Goal: Transaction & Acquisition: Download file/media

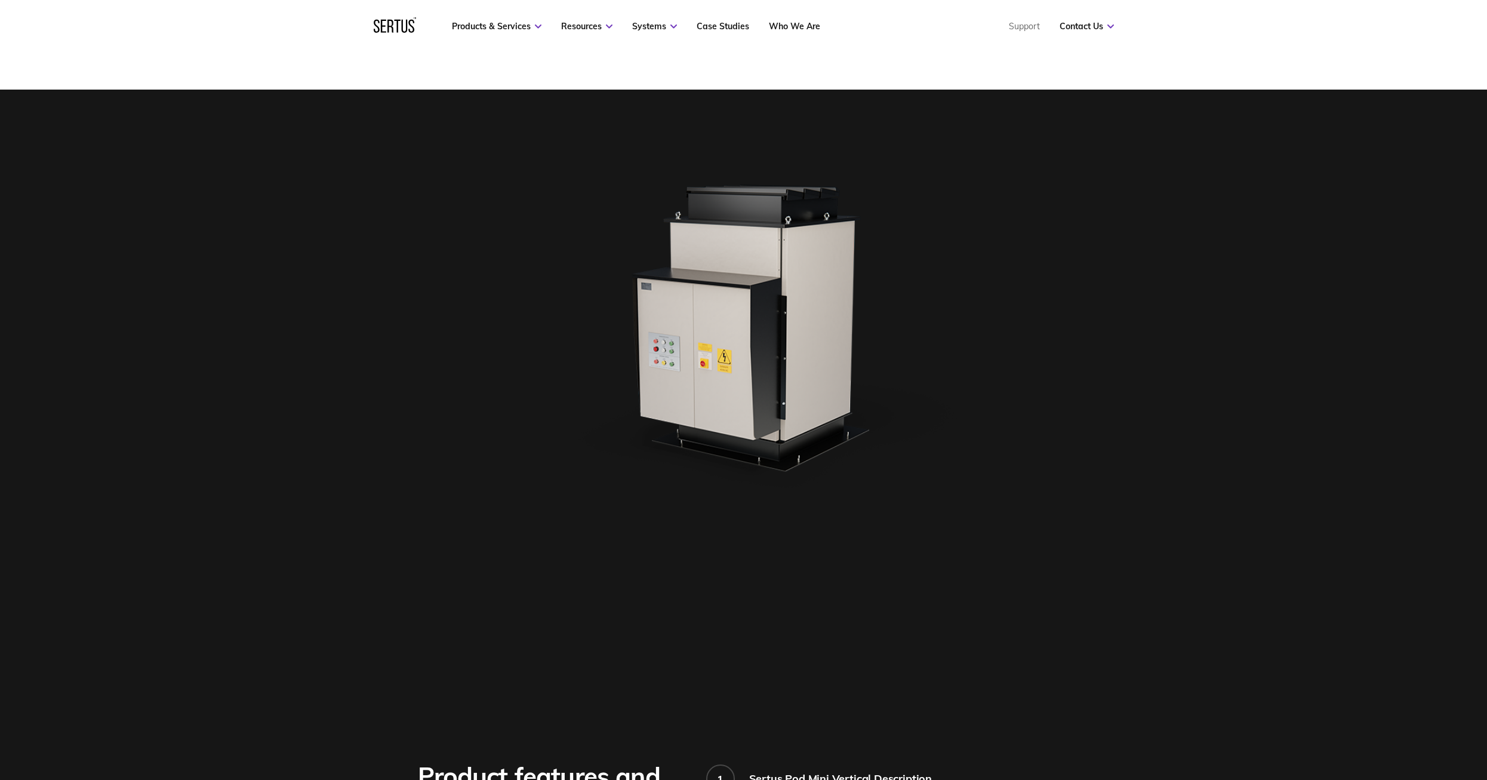
scroll to position [418, 0]
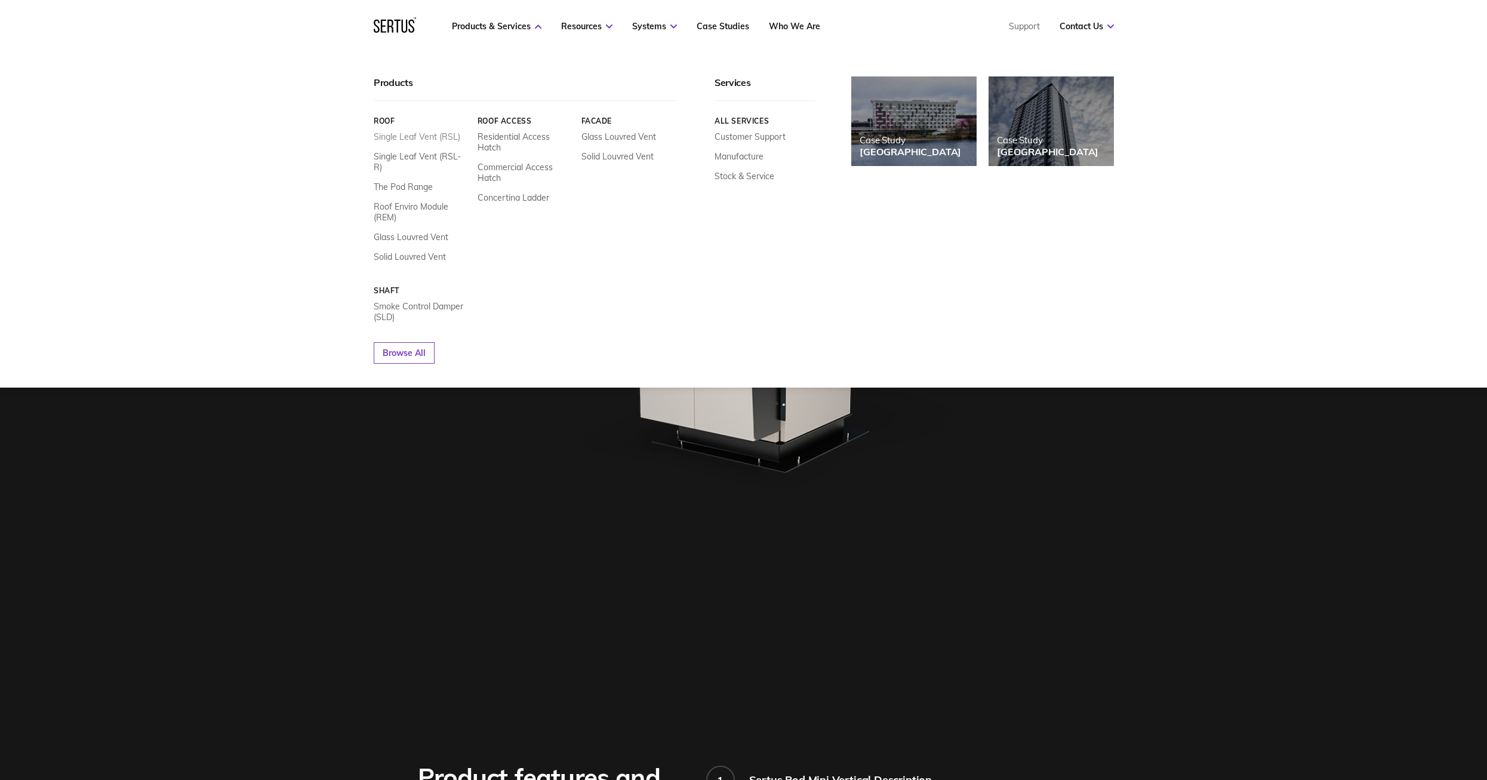
click at [402, 138] on link "Single Leaf Vent (RSL)" at bounding box center [417, 136] width 87 height 11
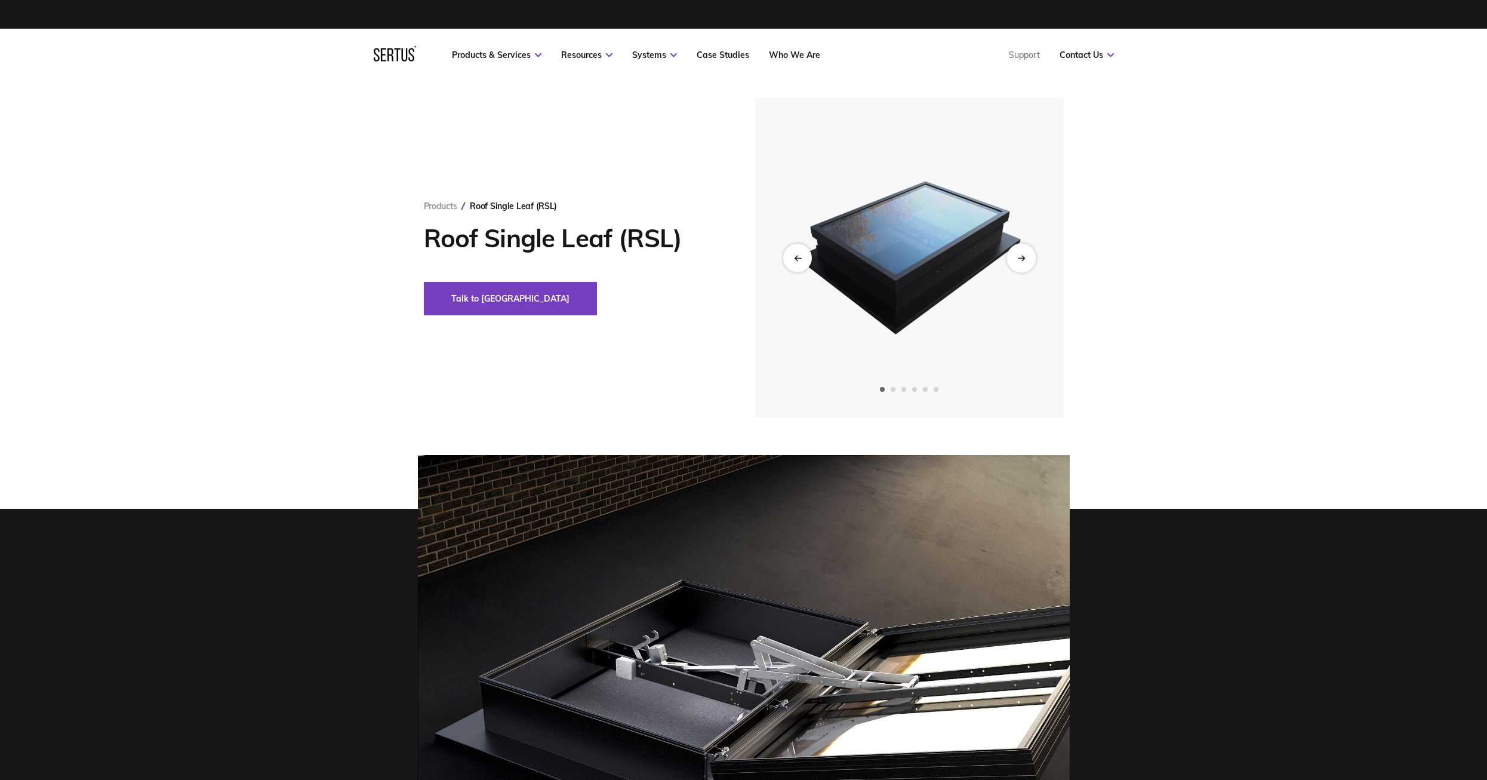
click at [1030, 260] on div "Next slide" at bounding box center [1021, 257] width 29 height 29
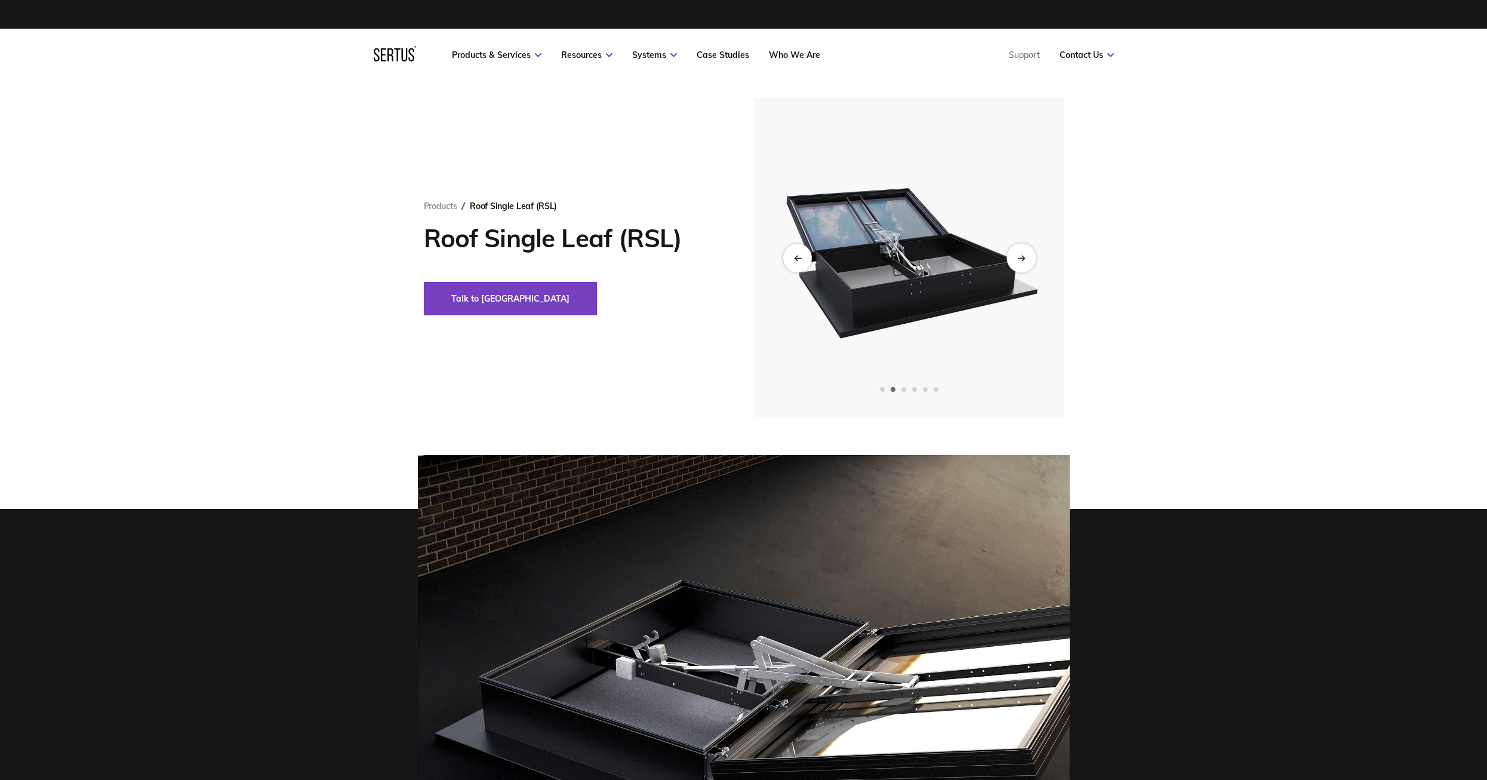
click at [1030, 260] on div "Next slide" at bounding box center [1021, 257] width 29 height 29
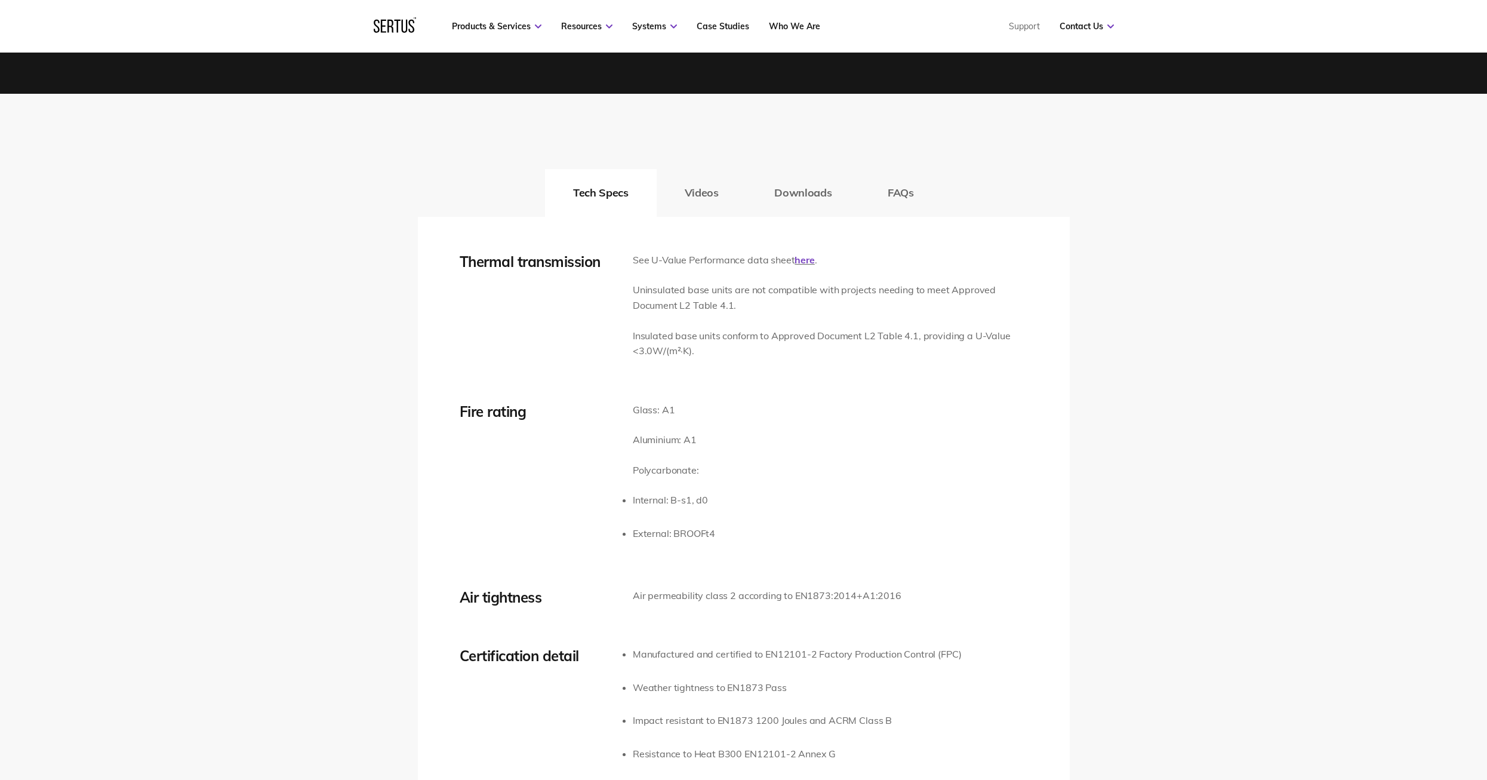
scroll to position [1791, 0]
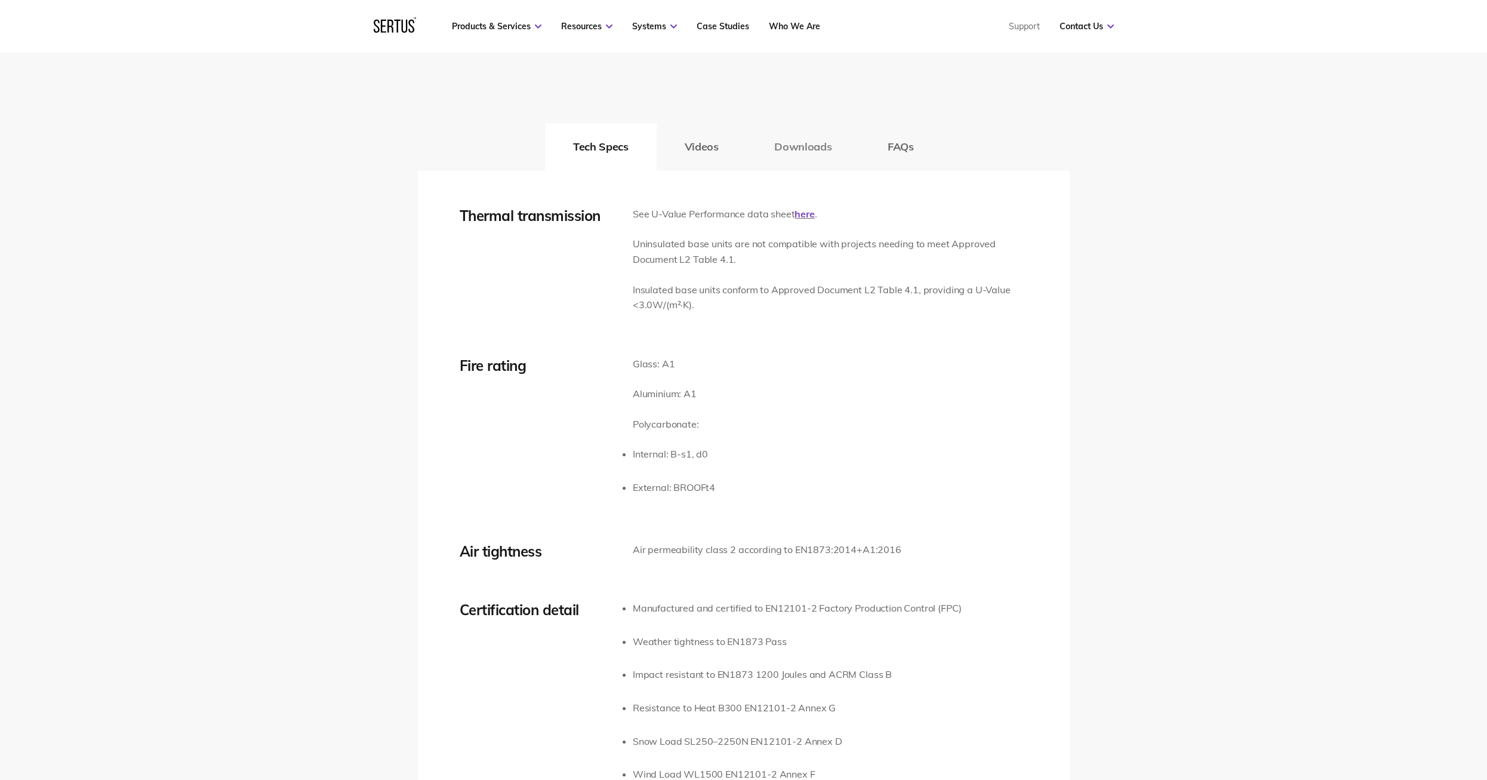
click at [786, 154] on button "Downloads" at bounding box center [802, 147] width 113 height 48
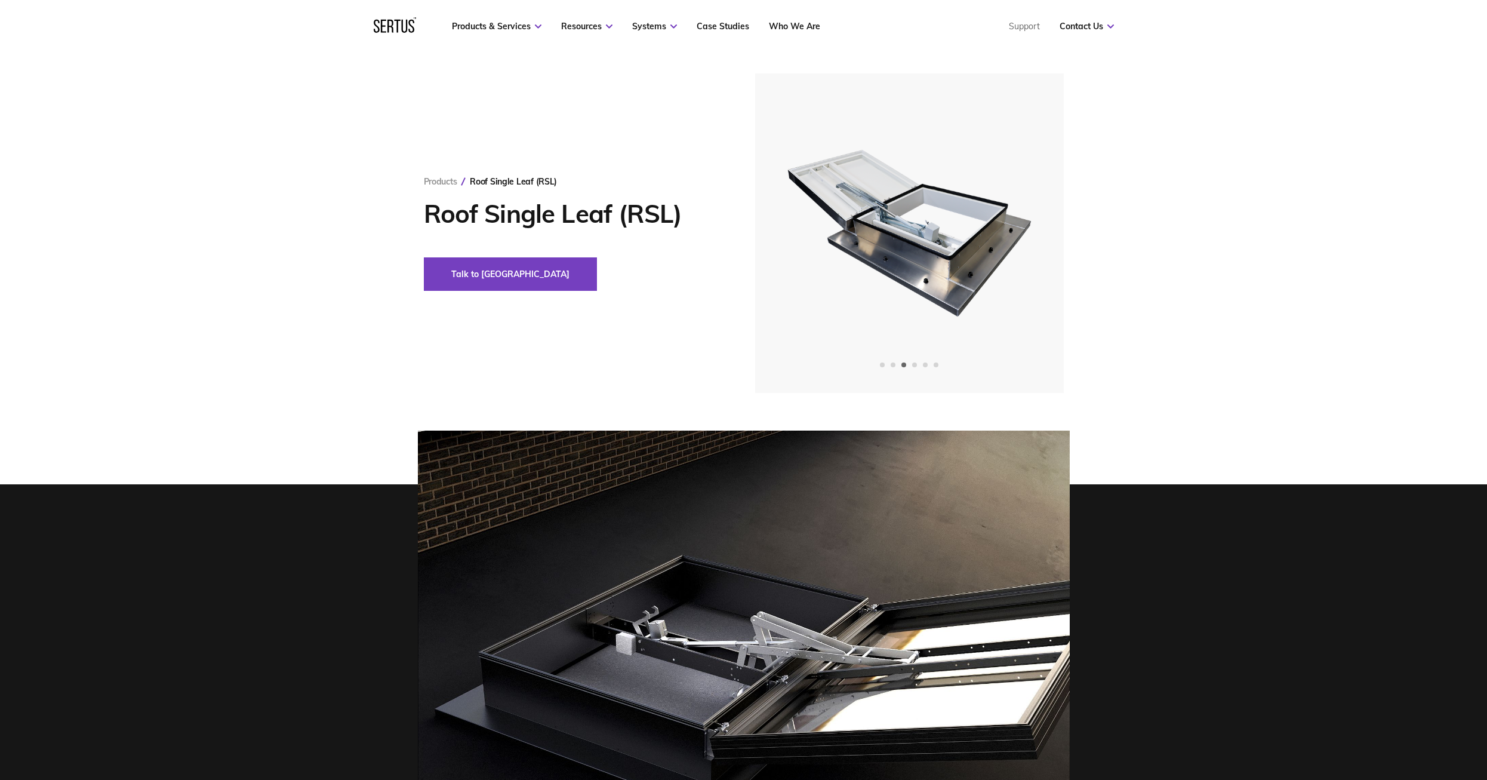
scroll to position [0, 0]
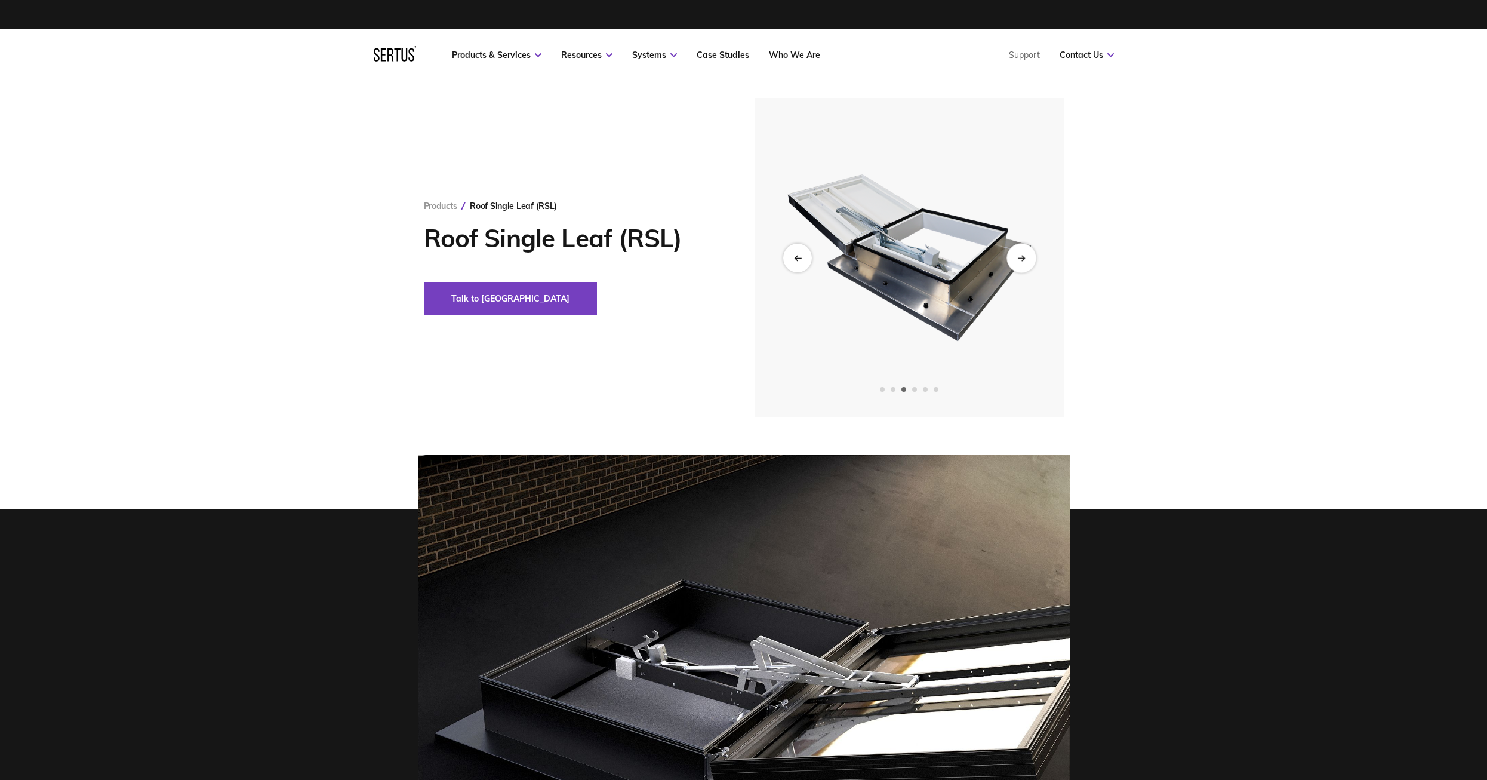
click at [1026, 254] on div "Next slide" at bounding box center [1021, 257] width 29 height 29
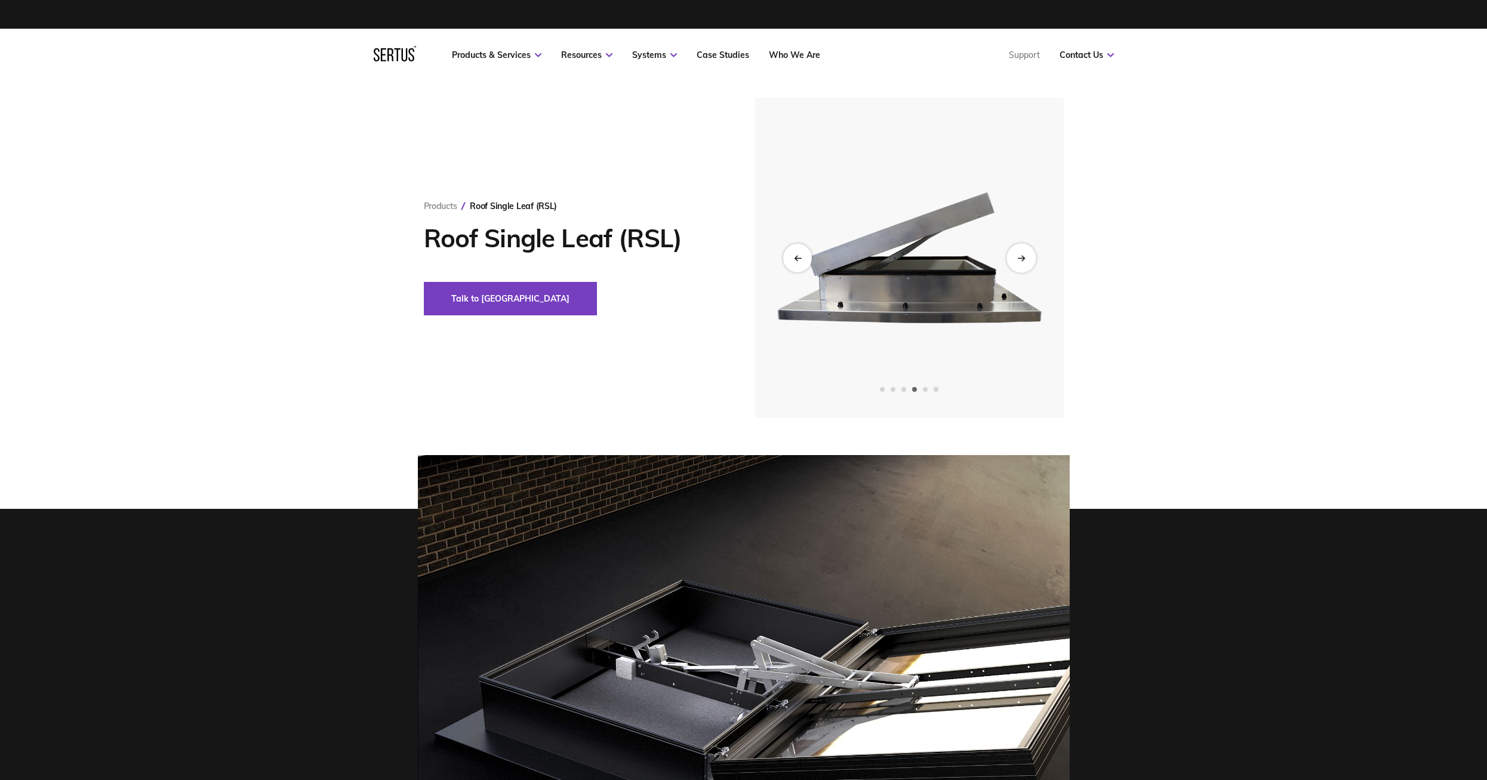
click at [1026, 254] on div "Next slide" at bounding box center [1021, 257] width 29 height 29
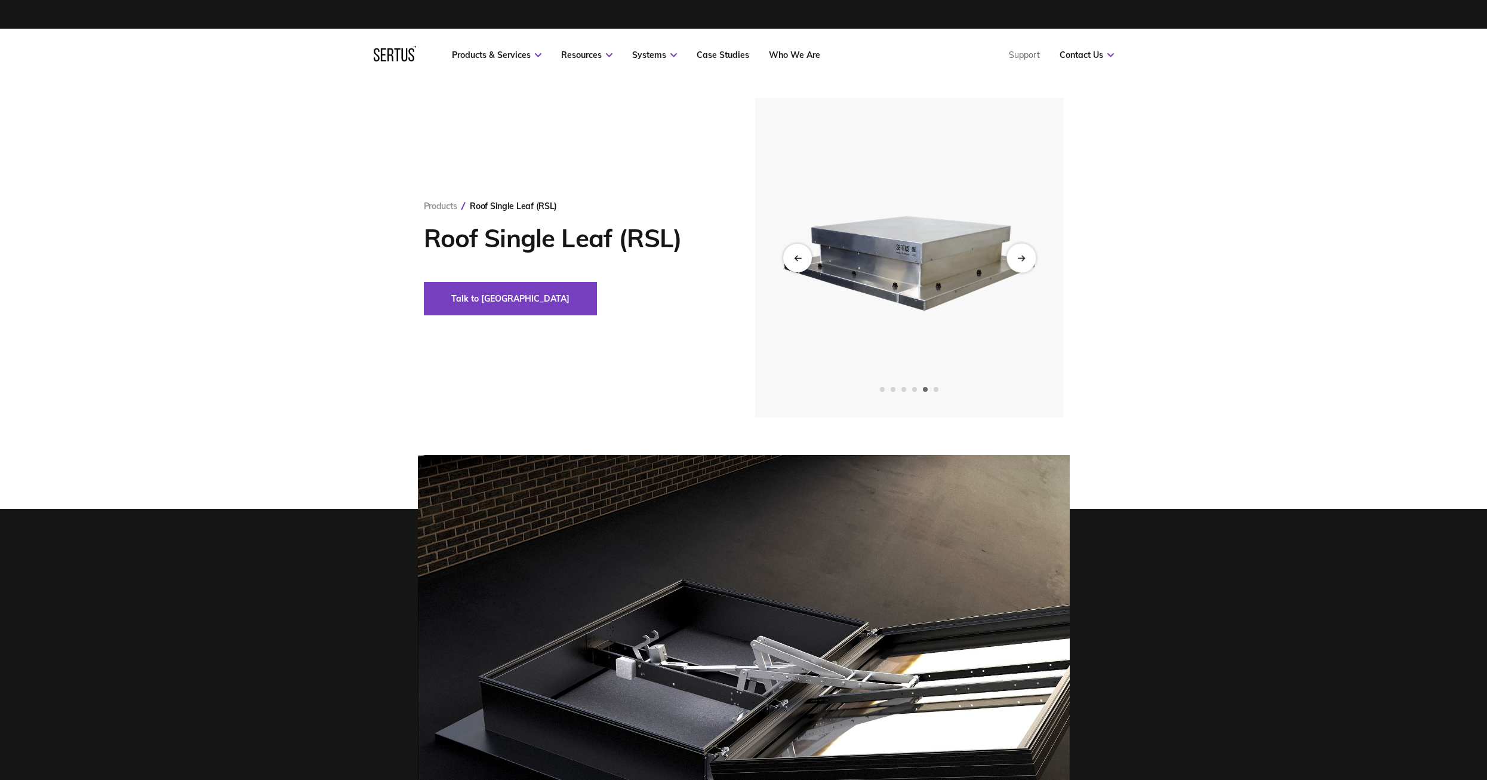
click at [1026, 254] on div "Next slide" at bounding box center [1021, 257] width 29 height 29
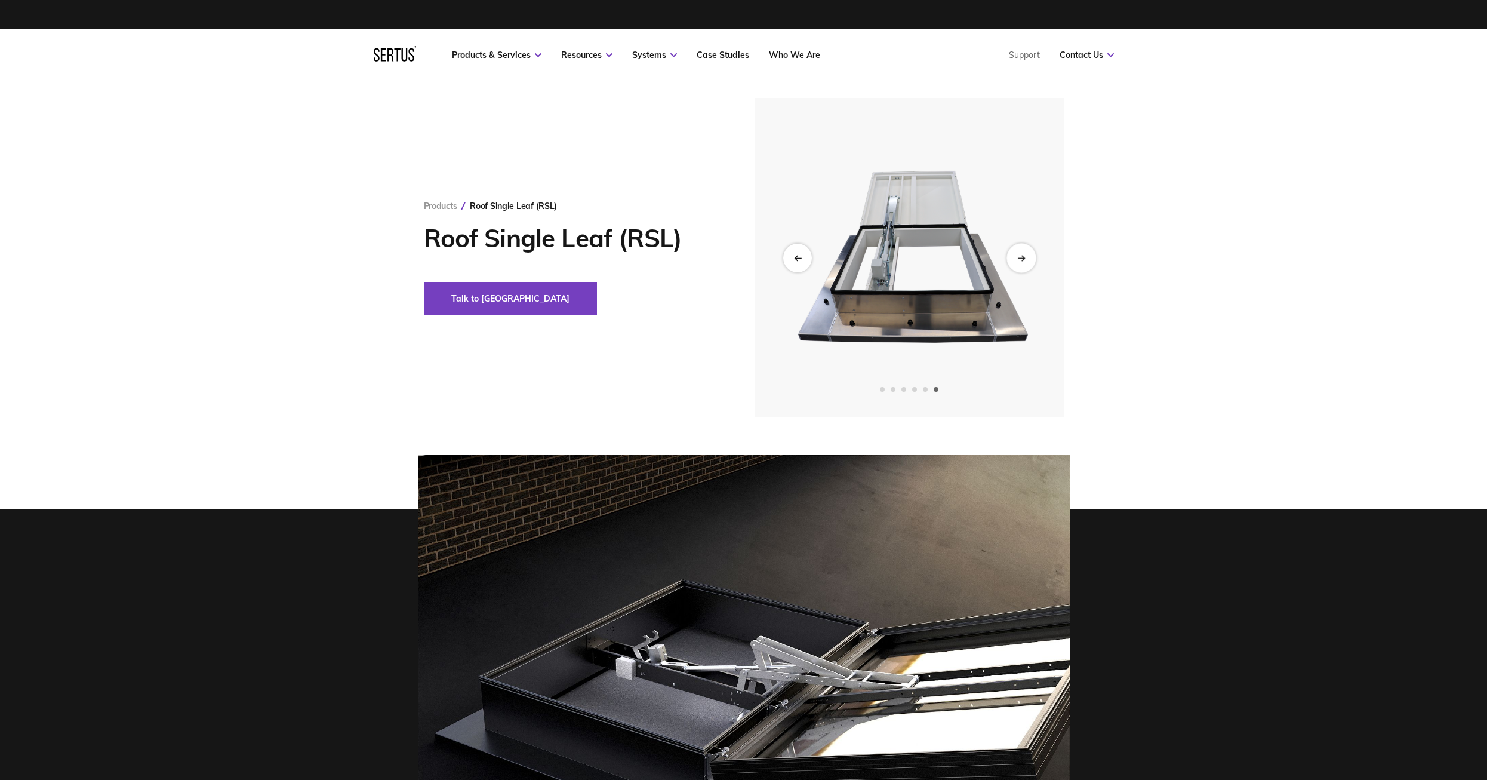
click at [1026, 254] on div "Next slide" at bounding box center [1021, 257] width 29 height 29
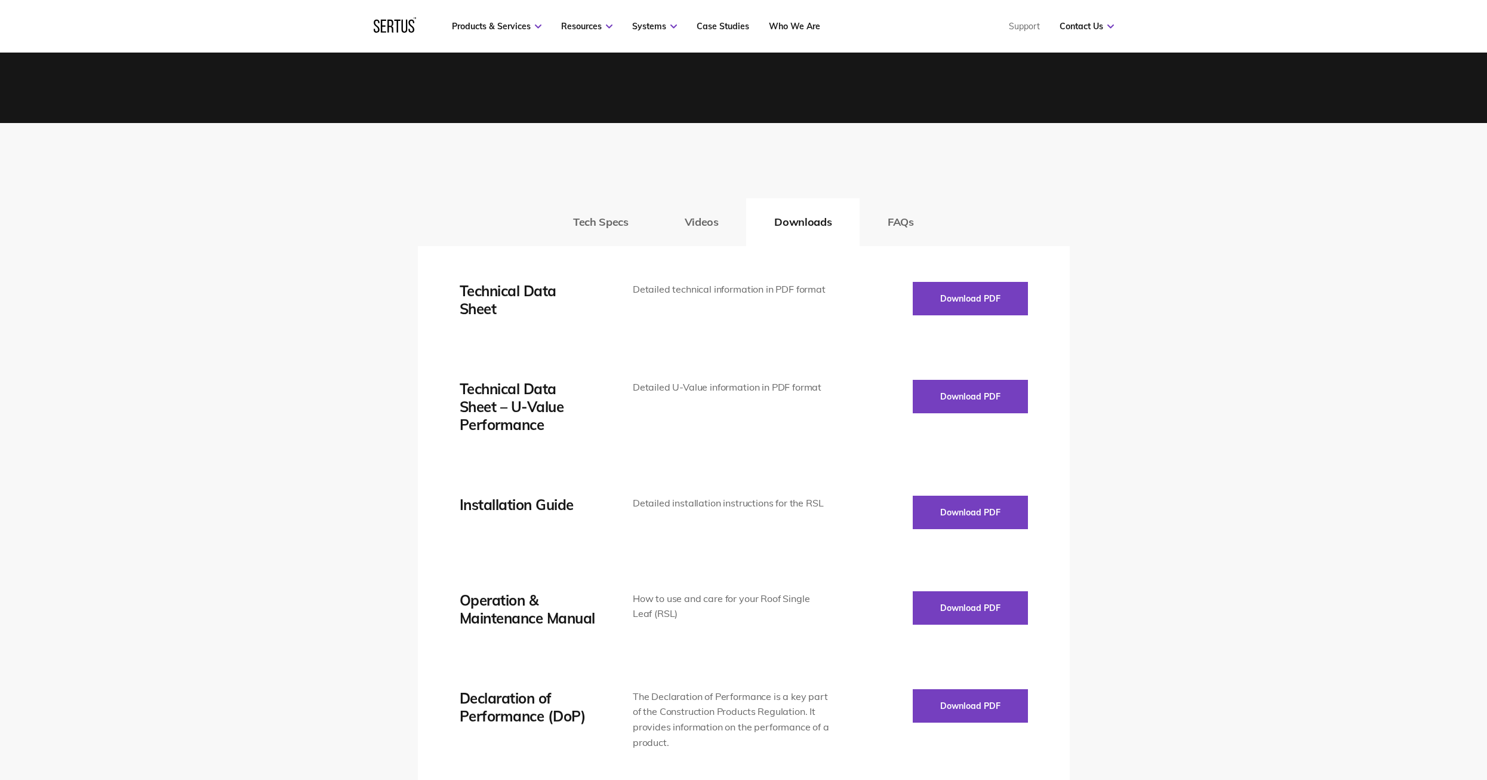
scroll to position [1731, 0]
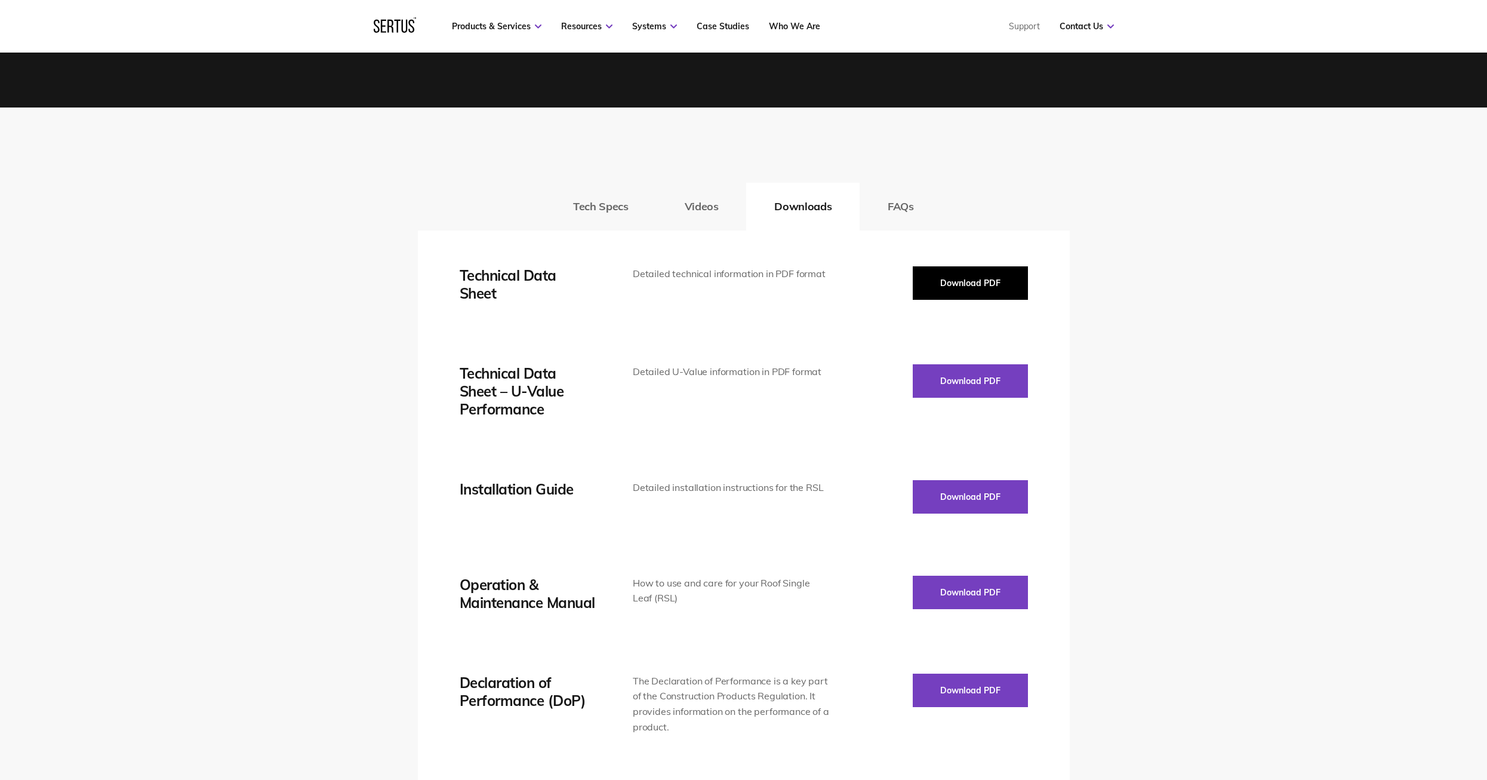
click at [947, 284] on button "Download PDF" at bounding box center [970, 282] width 115 height 33
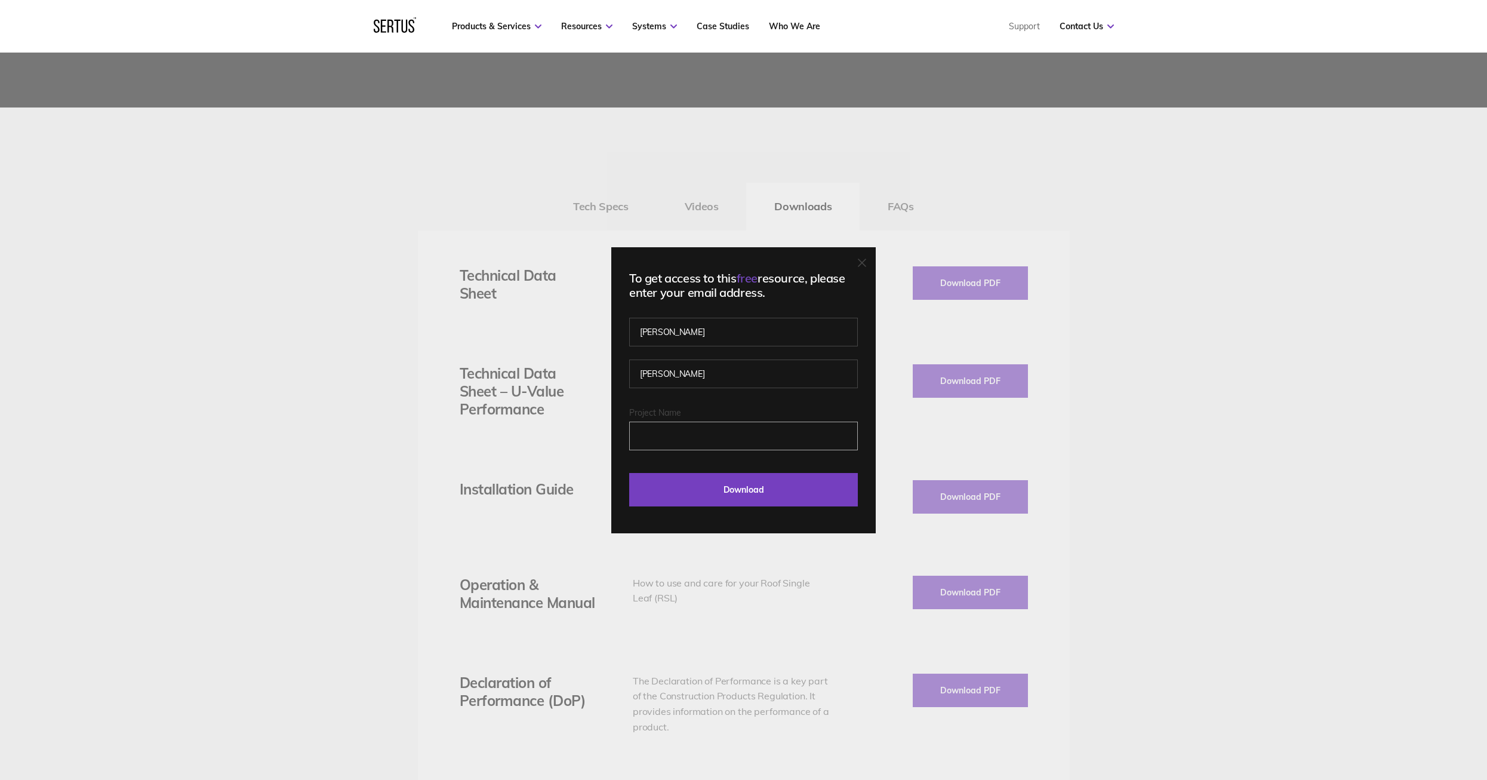
click at [706, 437] on input "Project Name" at bounding box center [743, 435] width 229 height 29
type input "[EMAIL_ADDRESS][DOMAIN_NAME]"
click at [719, 498] on input "Download" at bounding box center [743, 489] width 229 height 33
